Goal: Information Seeking & Learning: Learn about a topic

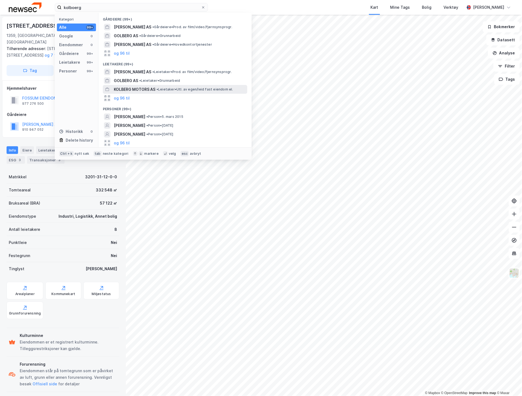
type input "kolboerg"
click at [152, 87] on span "KOLBERG MOTORS AS" at bounding box center [135, 89] width 42 height 7
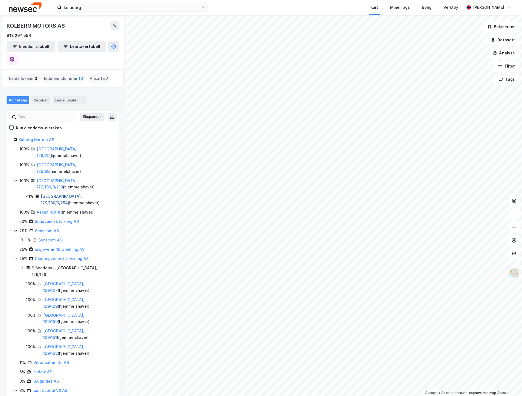
scroll to position [61, 0]
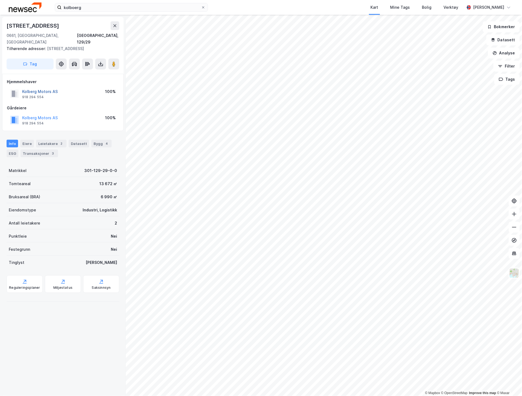
click at [0, 0] on button "Kolberg Motors AS" at bounding box center [0, 0] width 0 height 0
